Goal: Find specific fact: Find specific fact

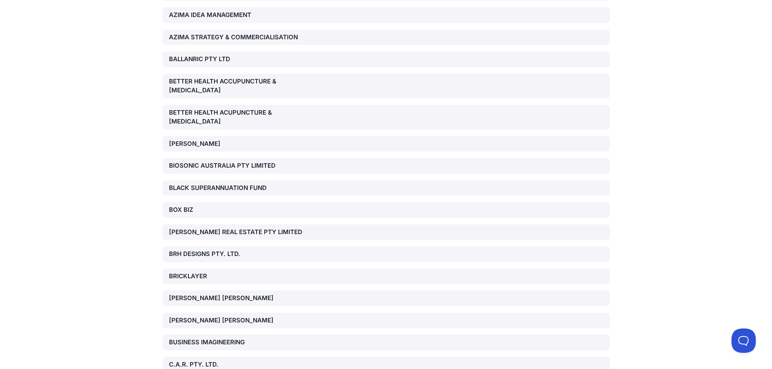
click at [186, 274] on div "BRICKLAYER" at bounding box center [240, 276] width 143 height 9
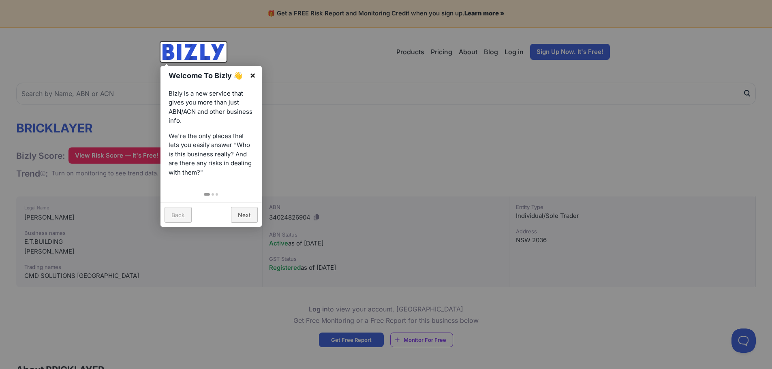
click at [255, 71] on link "×" at bounding box center [252, 75] width 18 height 18
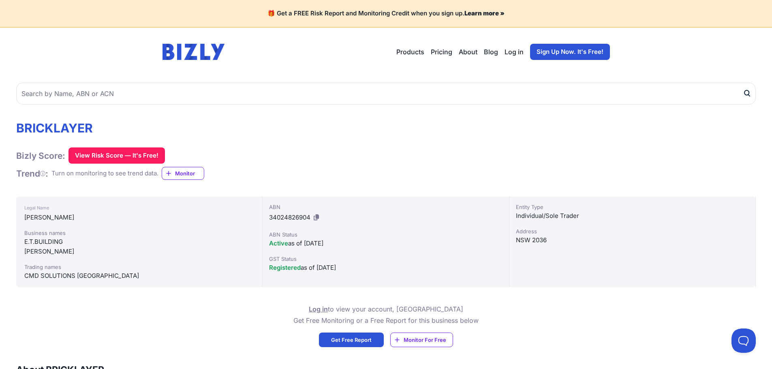
drag, startPoint x: 80, startPoint y: 249, endPoint x: 21, endPoint y: 240, distance: 59.0
click at [21, 240] on div "Legal Name DEMERTZI, TERRY Business names E.T.BUILDING DEMERTZI, TERRY Trading …" at bounding box center [139, 241] width 246 height 91
copy div "E.T.BUILDING DEMERTZI, TERRY"
